Goal: Task Accomplishment & Management: Manage account settings

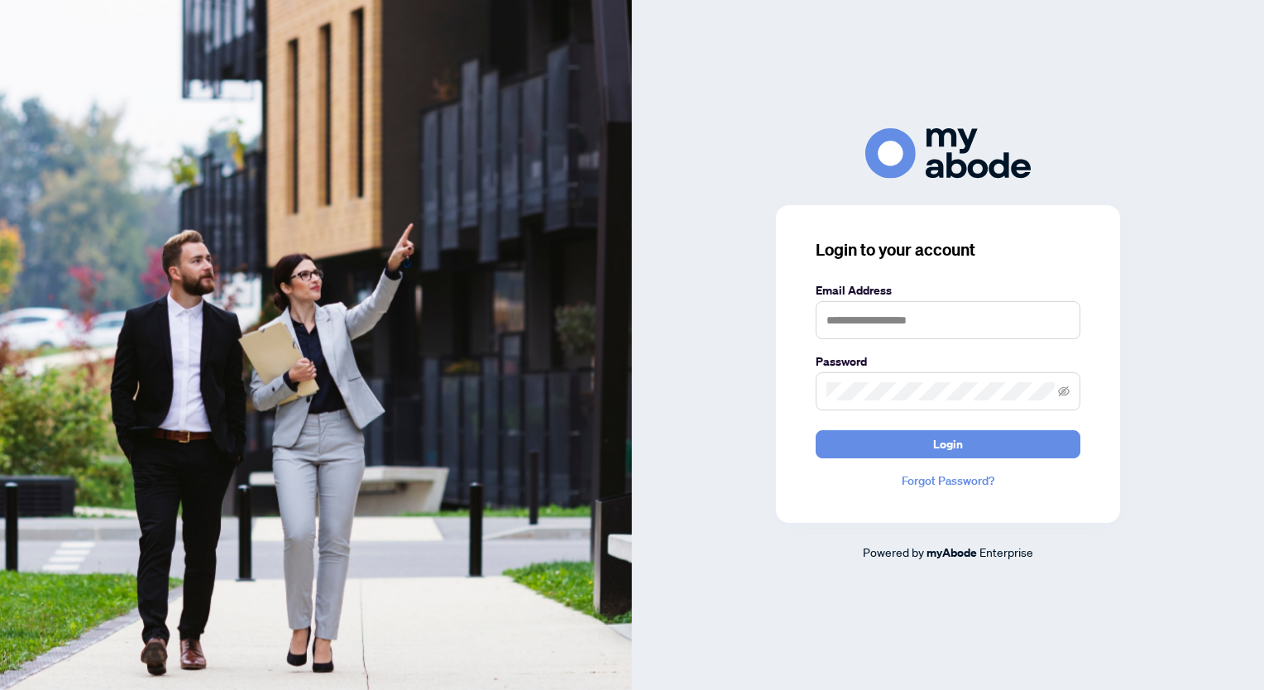
click at [886, 323] on input "text" at bounding box center [948, 320] width 265 height 38
type input "**********"
click at [855, 405] on span at bounding box center [948, 391] width 265 height 38
click at [816, 430] on button "Login" at bounding box center [948, 444] width 265 height 28
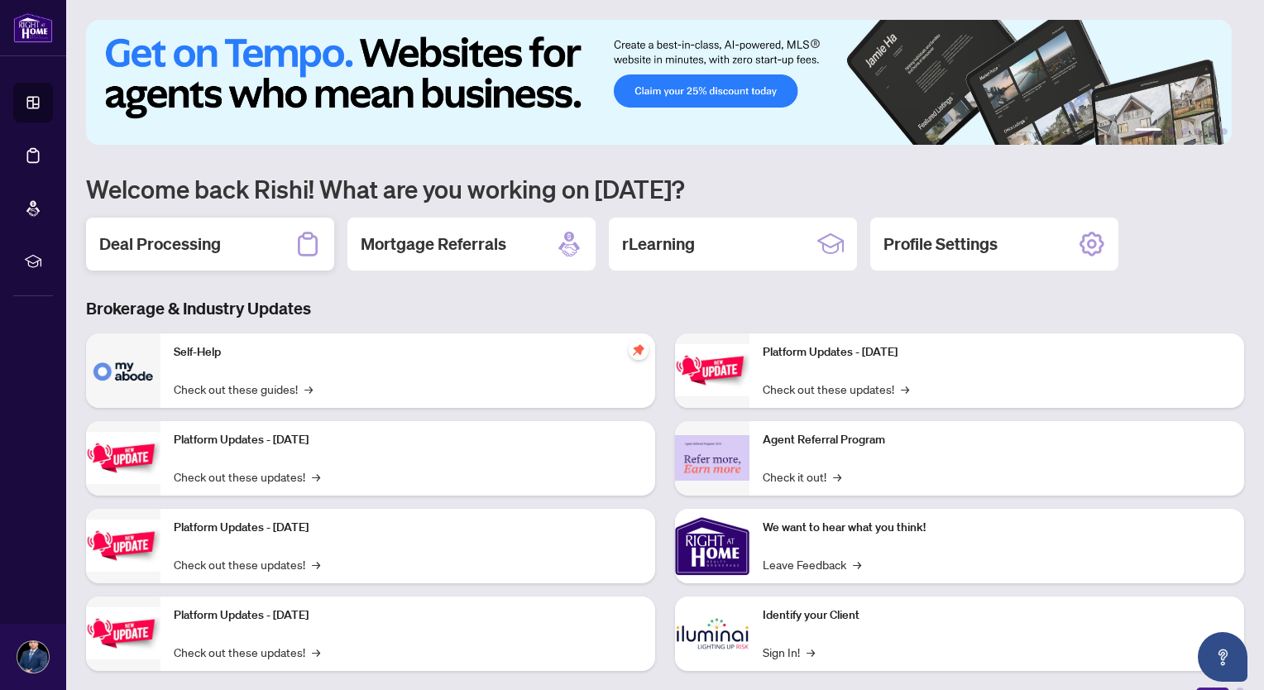
click at [165, 239] on h2 "Deal Processing" at bounding box center [160, 244] width 122 height 23
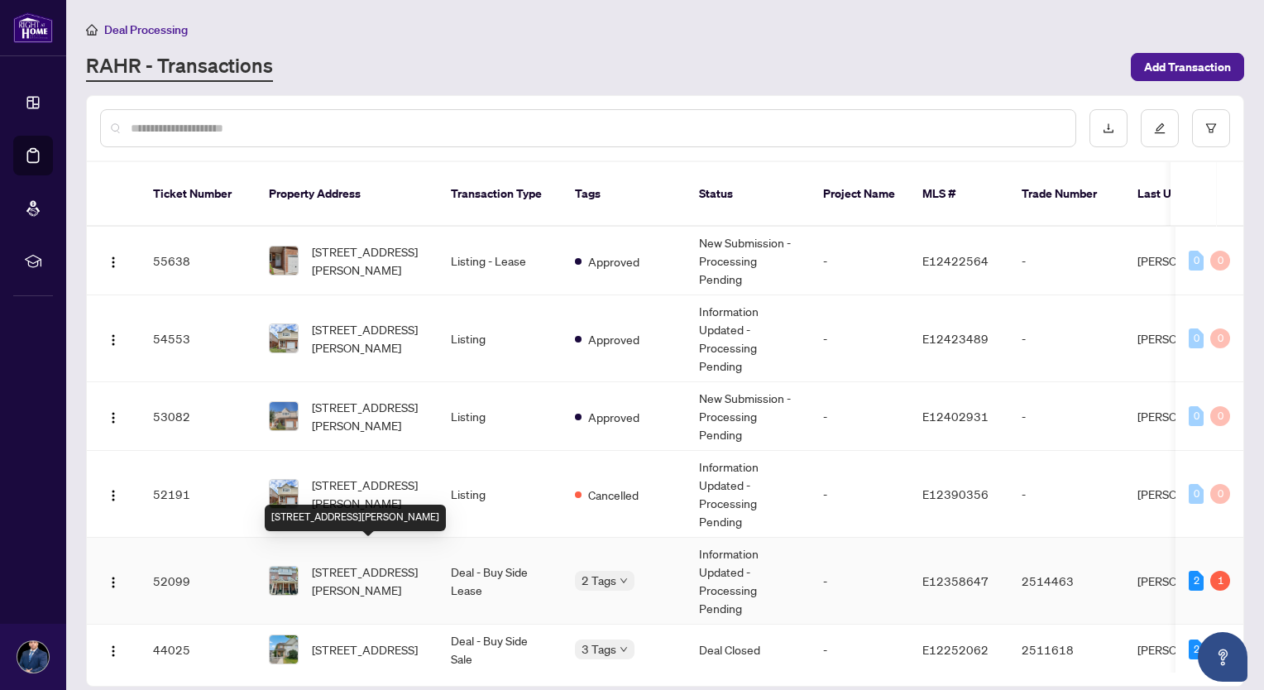
click at [361, 563] on span "[STREET_ADDRESS][PERSON_NAME]" at bounding box center [368, 581] width 113 height 36
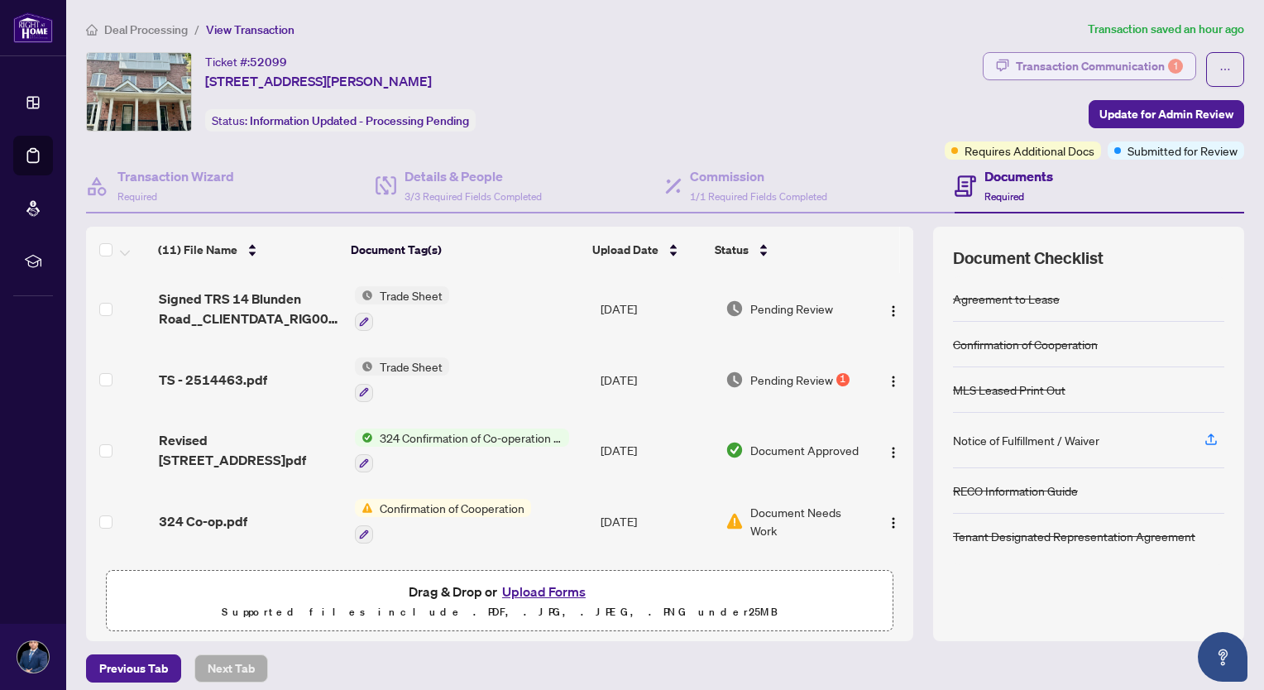
click at [1086, 68] on div "Transaction Communication 1" at bounding box center [1099, 66] width 167 height 26
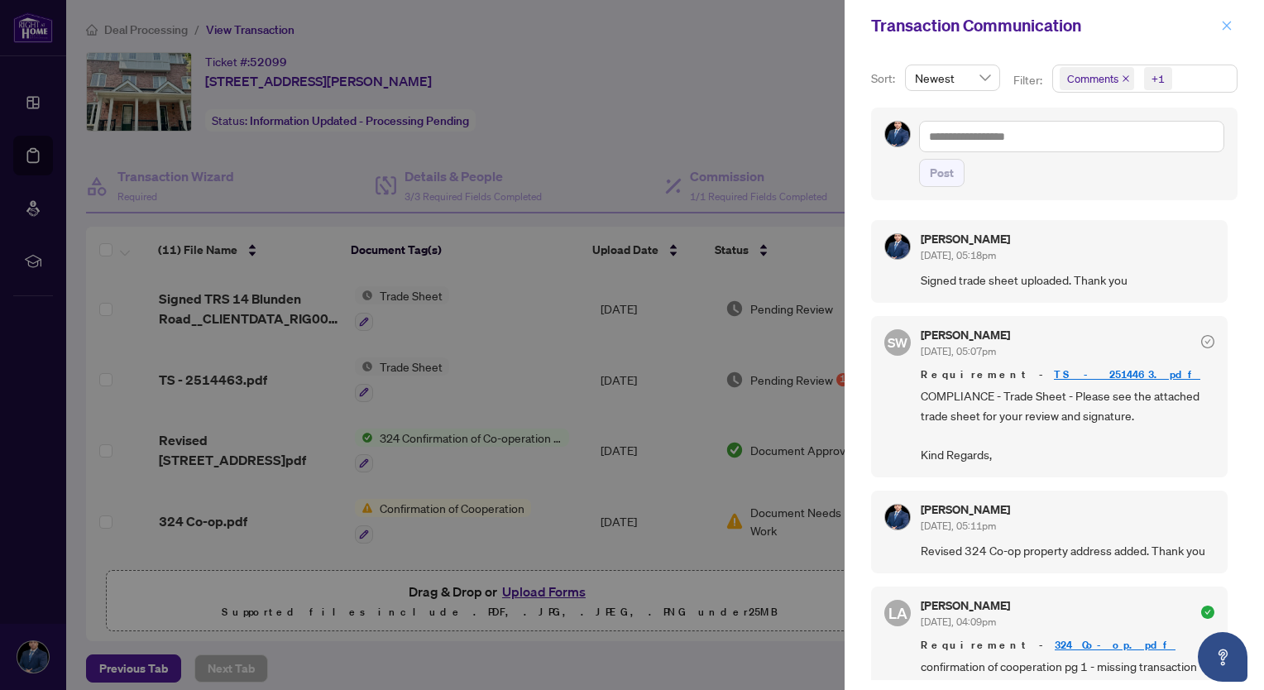
click at [1225, 28] on icon "close" at bounding box center [1227, 25] width 9 height 9
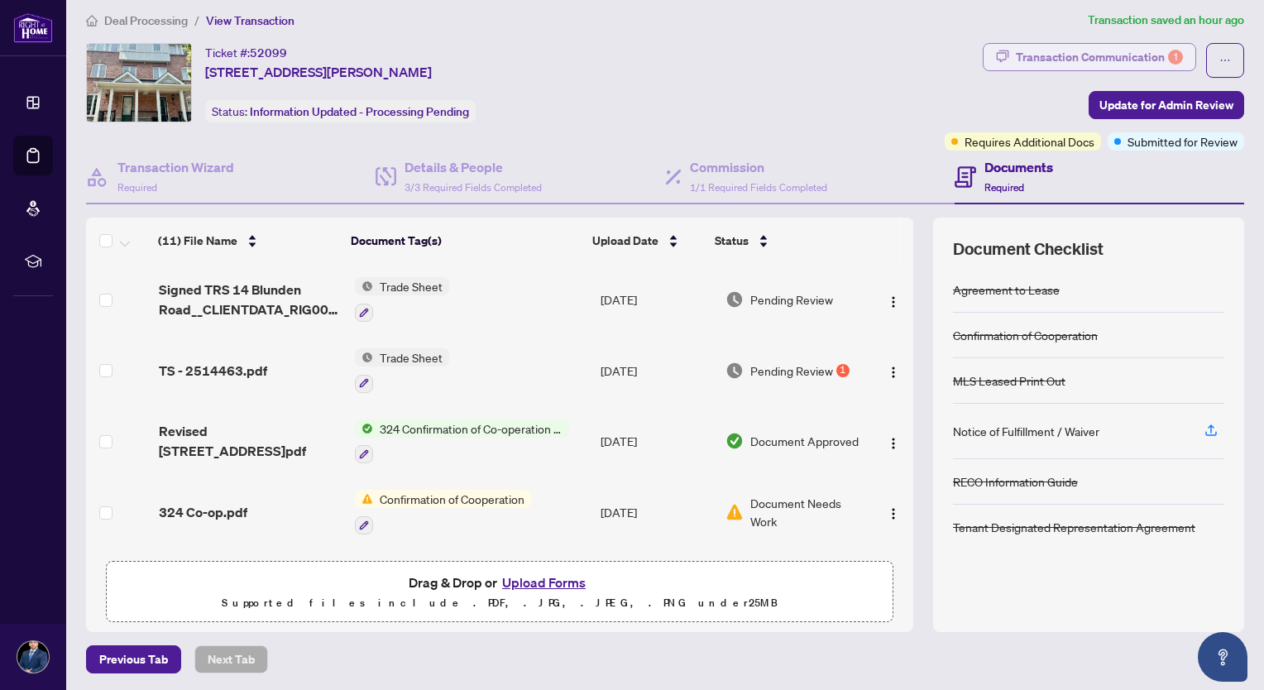
click at [1096, 56] on div "Transaction Communication 1" at bounding box center [1099, 57] width 167 height 26
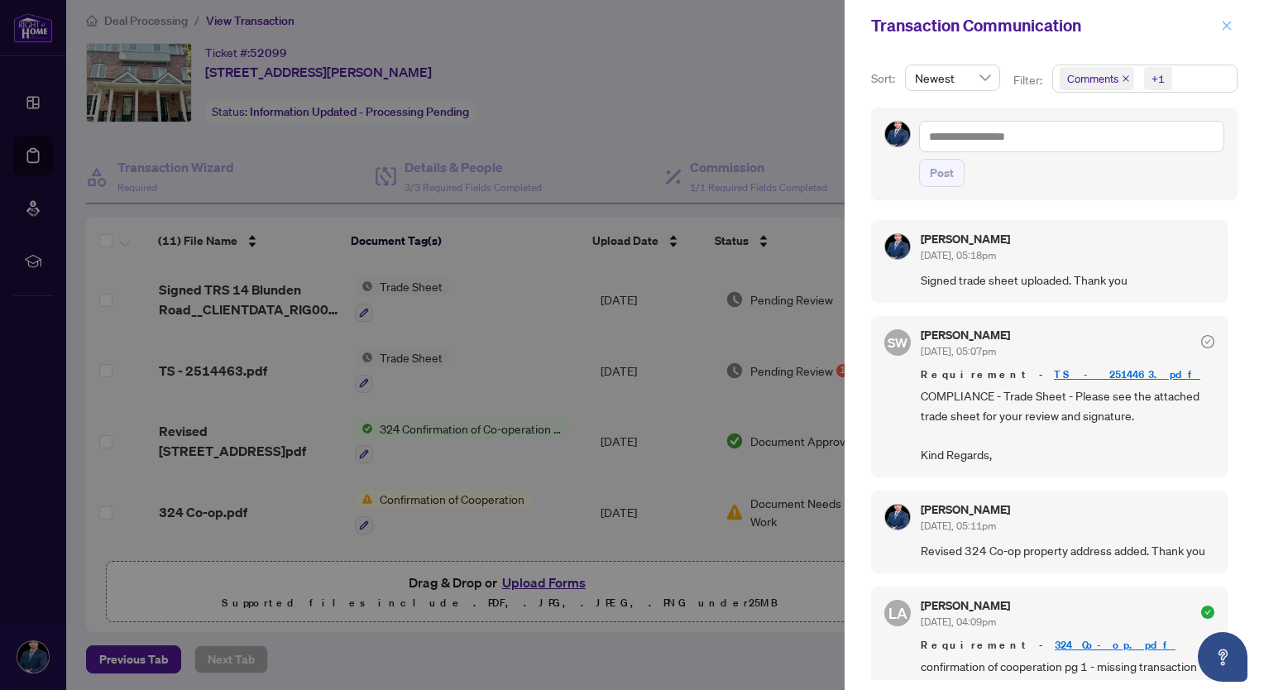
click at [1223, 28] on icon "close" at bounding box center [1227, 26] width 12 height 12
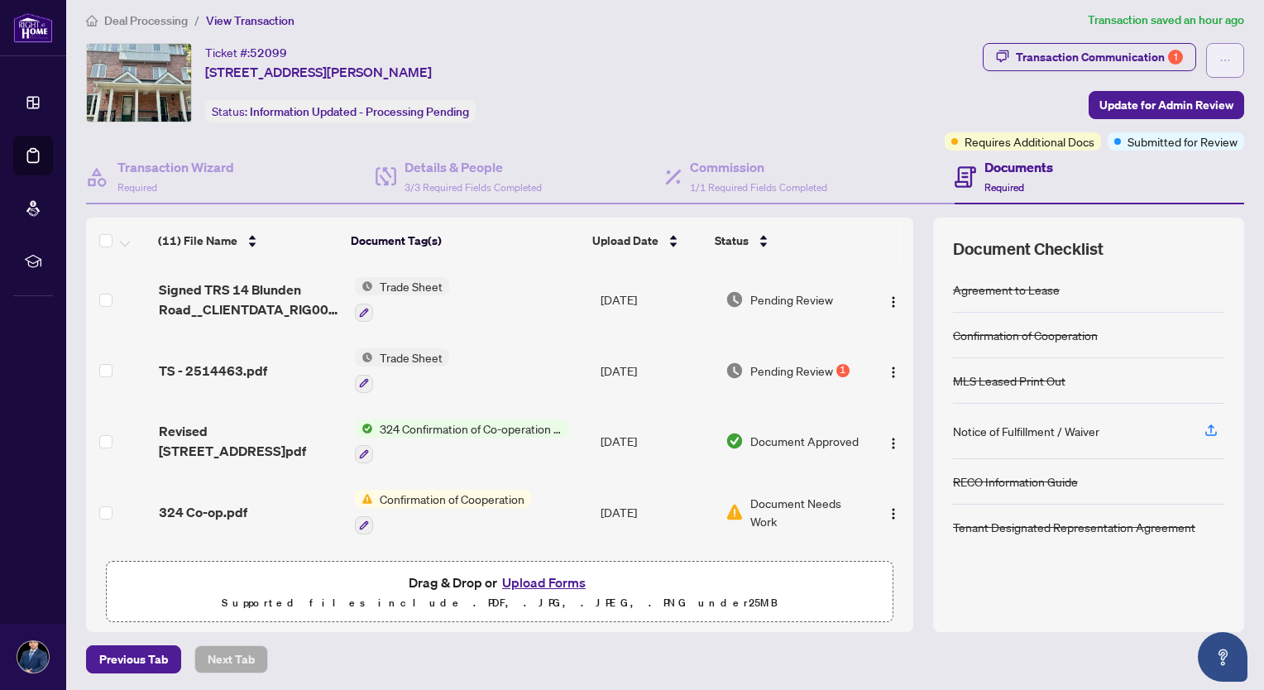
click at [1220, 57] on icon "ellipsis" at bounding box center [1226, 61] width 12 height 12
click at [783, 124] on div "Ticket #: 52099 [STREET_ADDRESS][PERSON_NAME] Status: Information Updated - Pro…" at bounding box center [512, 97] width 859 height 108
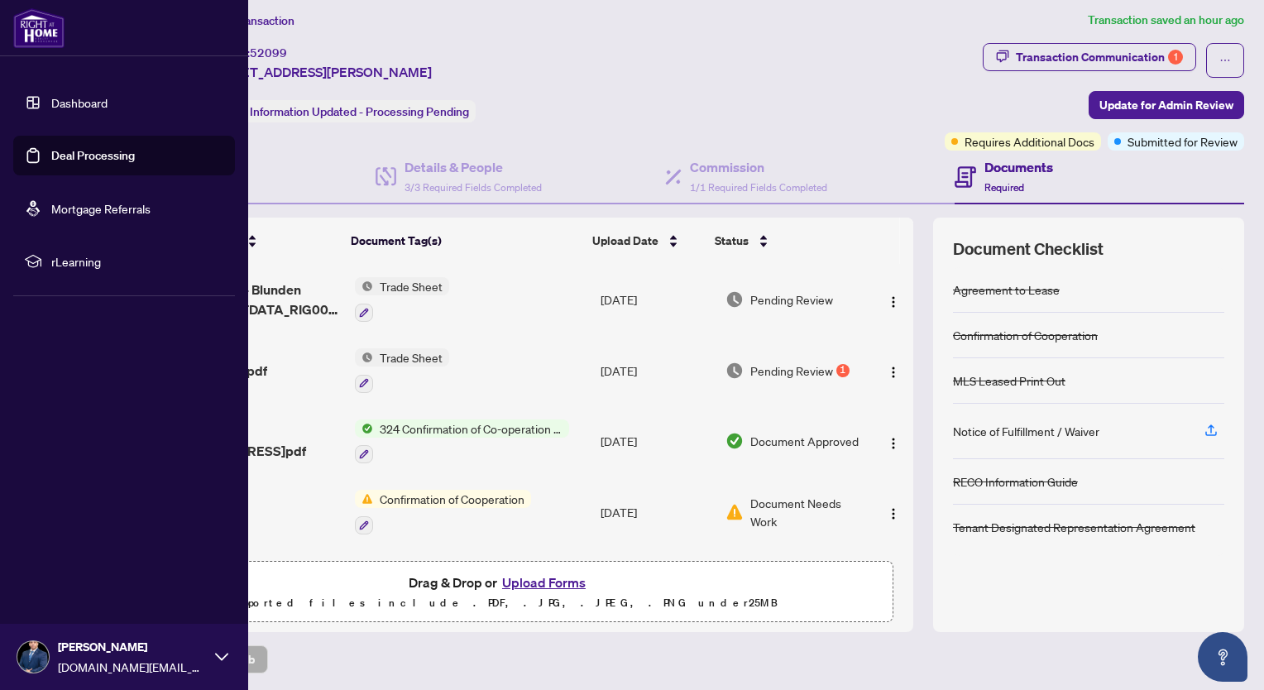
click at [37, 659] on img at bounding box center [32, 656] width 31 height 31
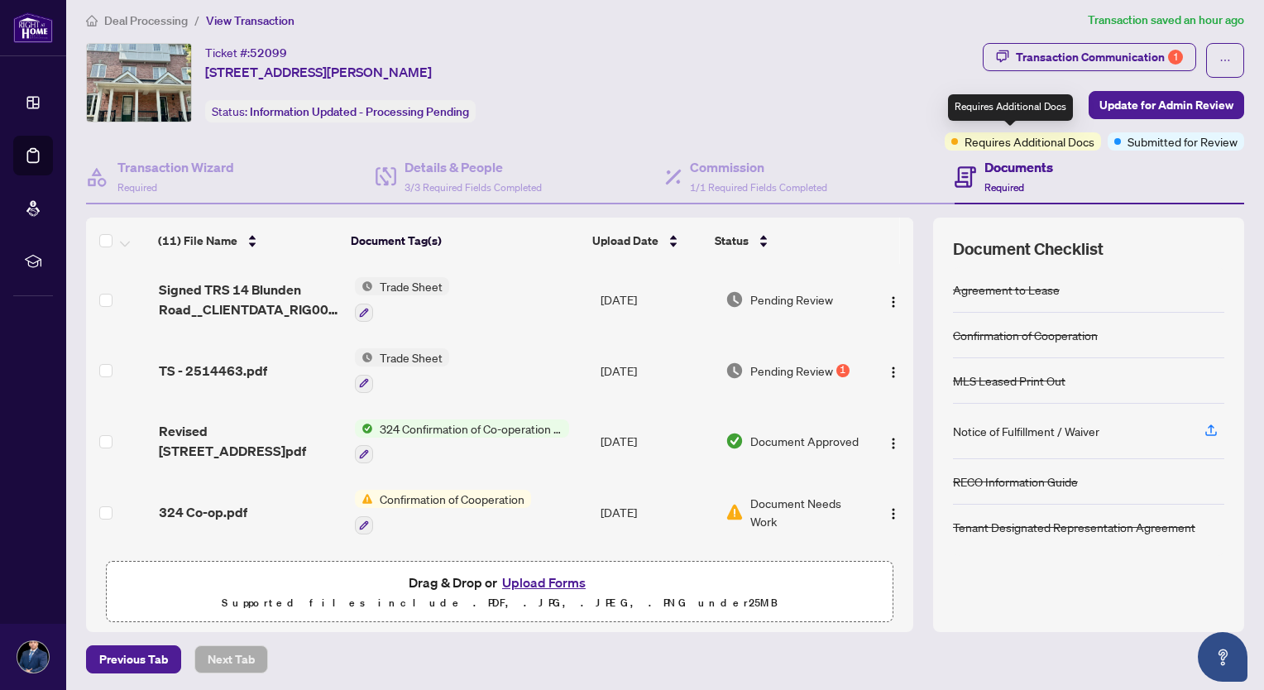
click at [1019, 140] on span "Requires Additional Docs" at bounding box center [1030, 141] width 130 height 18
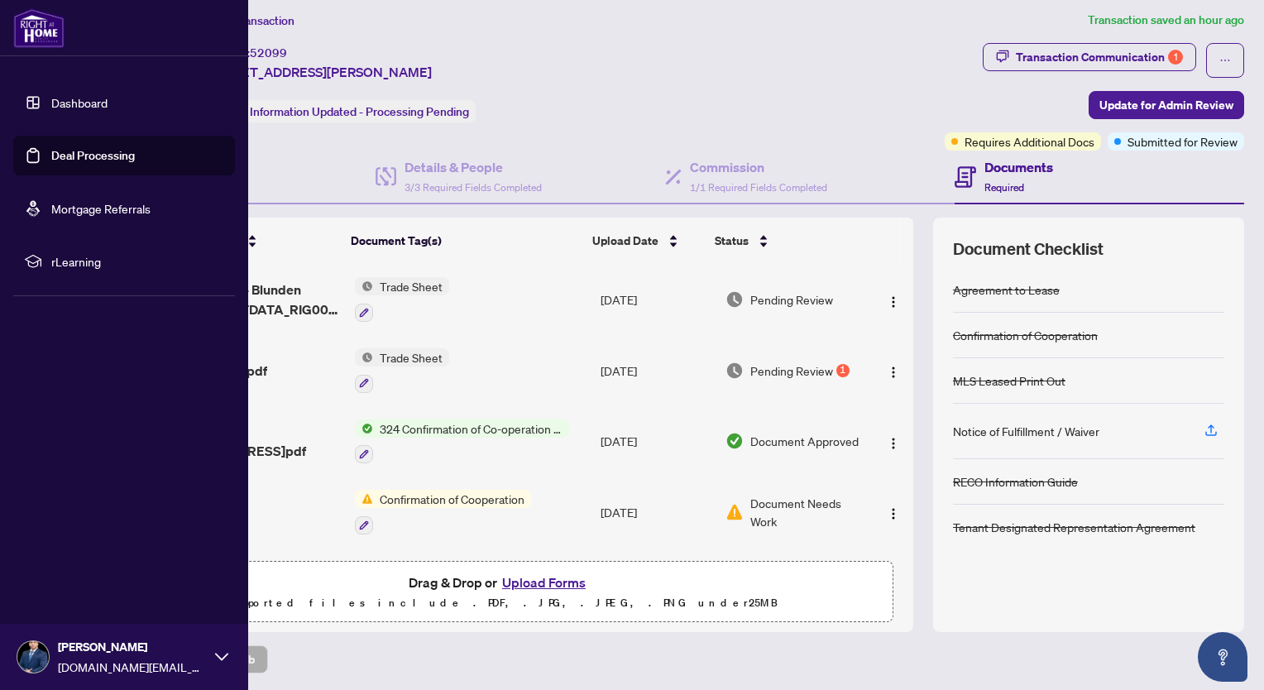
click at [40, 655] on img at bounding box center [32, 656] width 31 height 31
click at [74, 561] on span "Logout" at bounding box center [66, 558] width 37 height 26
